Goal: Information Seeking & Learning: Learn about a topic

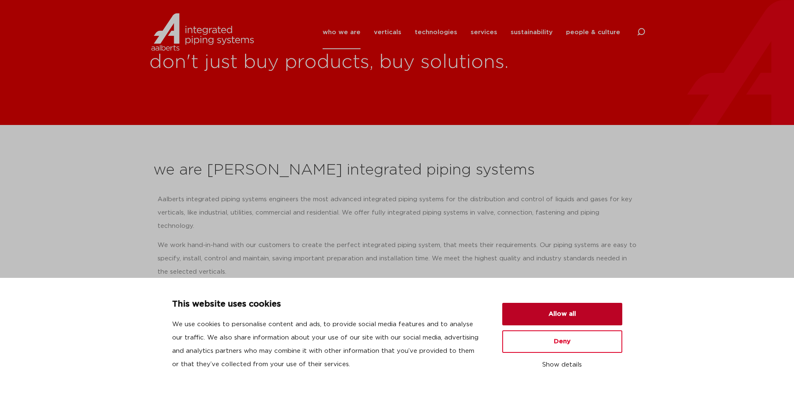
click at [572, 316] on button "Allow all" at bounding box center [562, 314] width 120 height 23
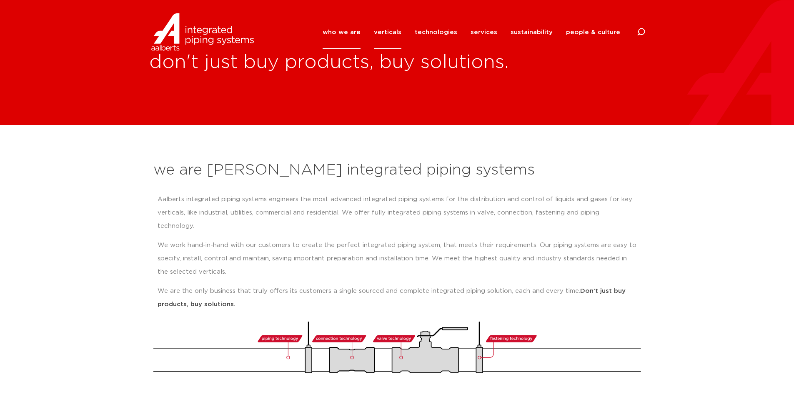
click at [397, 29] on link "verticals" at bounding box center [388, 32] width 28 height 34
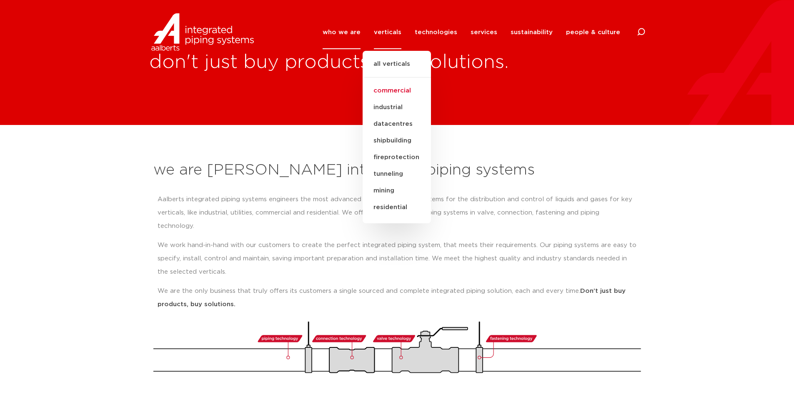
click at [411, 85] on link "commercial" at bounding box center [397, 91] width 68 height 17
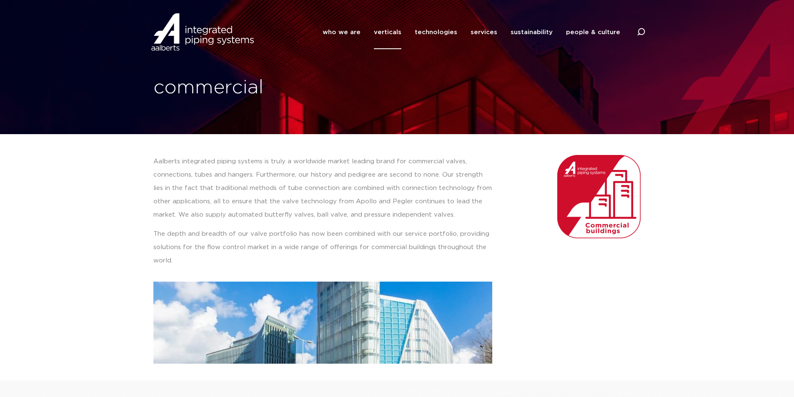
click at [394, 29] on link "verticals" at bounding box center [388, 32] width 28 height 34
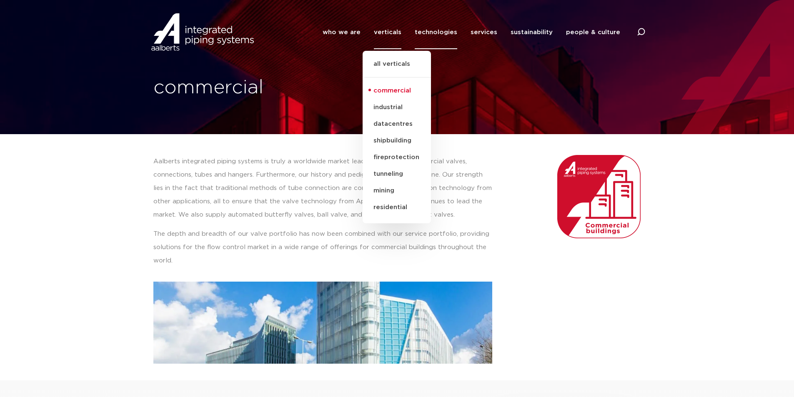
click at [449, 34] on link "technologies" at bounding box center [436, 32] width 43 height 34
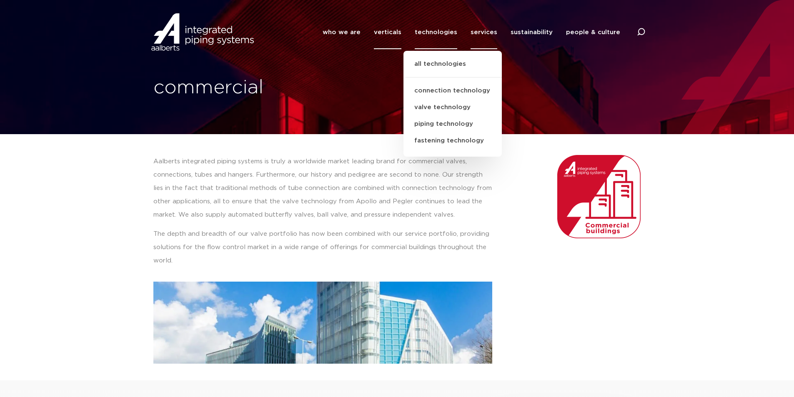
click at [483, 32] on link "services" at bounding box center [484, 32] width 27 height 34
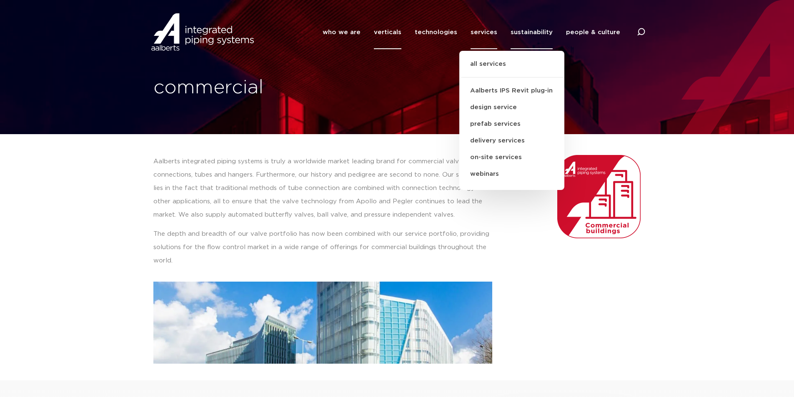
click at [540, 33] on link "sustainability" at bounding box center [532, 32] width 42 height 34
